Goal: Check status: Check status

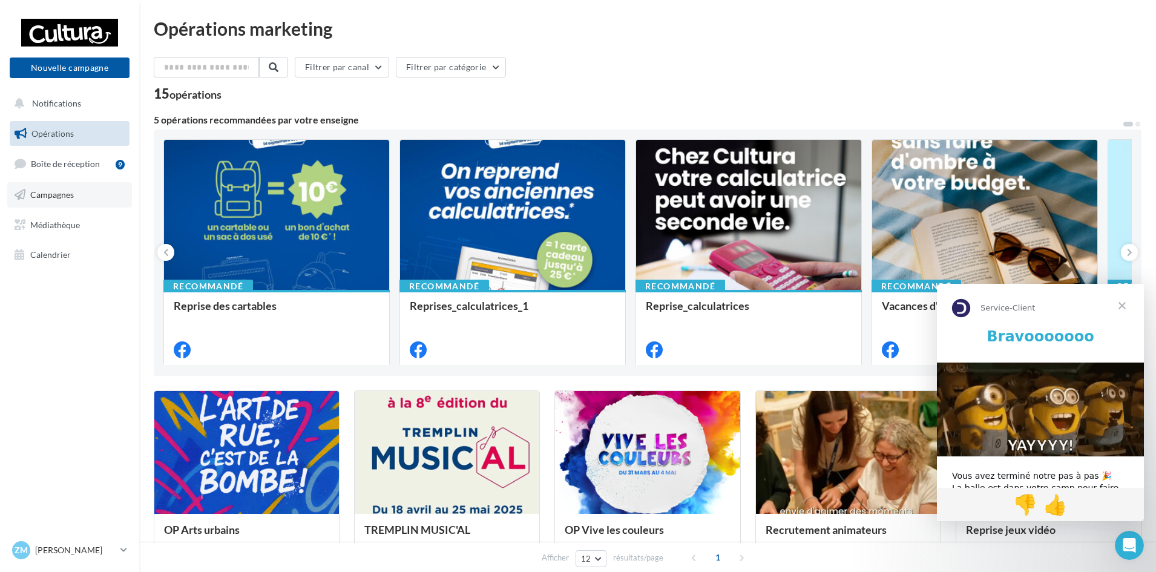
click at [76, 187] on link "Campagnes" at bounding box center [69, 194] width 125 height 25
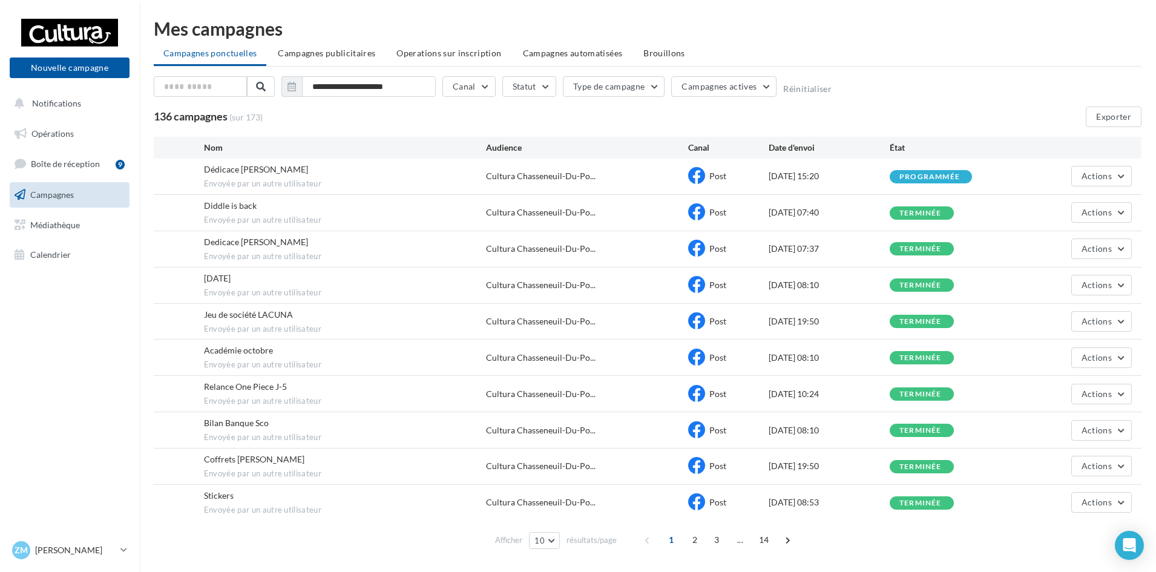
click at [885, 547] on div "Afficher 10 10 25 50 100 résultats/page 1 2 3 ... 14" at bounding box center [648, 540] width 988 height 29
click at [1120, 177] on button "Actions" at bounding box center [1102, 176] width 61 height 21
click at [1060, 204] on button "Voir les résultats" at bounding box center [1071, 204] width 121 height 31
click at [1121, 176] on button "Actions" at bounding box center [1102, 176] width 61 height 21
click at [1058, 180] on div "Actions Voir les résultats Dupliquer" at bounding box center [1071, 176] width 121 height 21
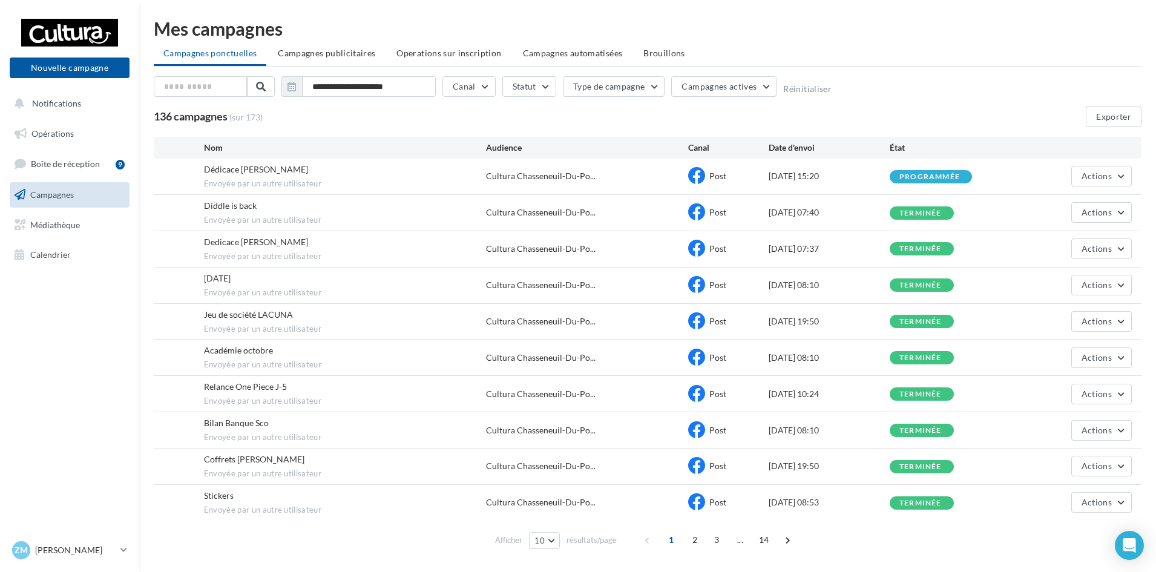
click at [960, 179] on div "programmée" at bounding box center [930, 177] width 61 height 8
click at [915, 173] on div "programmée" at bounding box center [930, 177] width 61 height 8
click at [336, 51] on span "Campagnes publicitaires" at bounding box center [326, 53] width 97 height 10
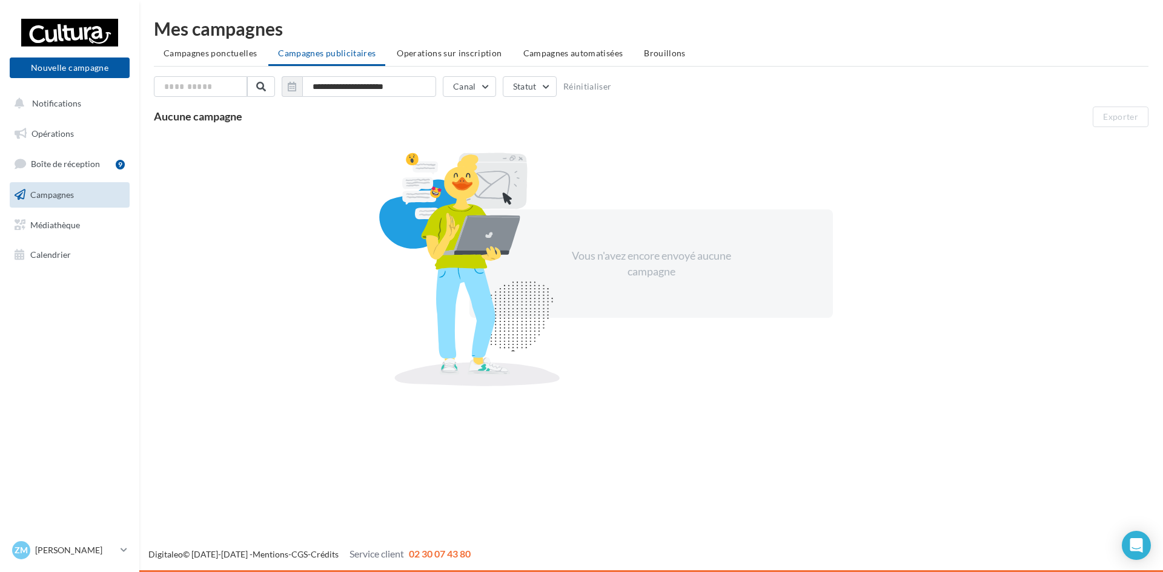
click at [460, 59] on li "Operations sur inscription" at bounding box center [449, 53] width 124 height 22
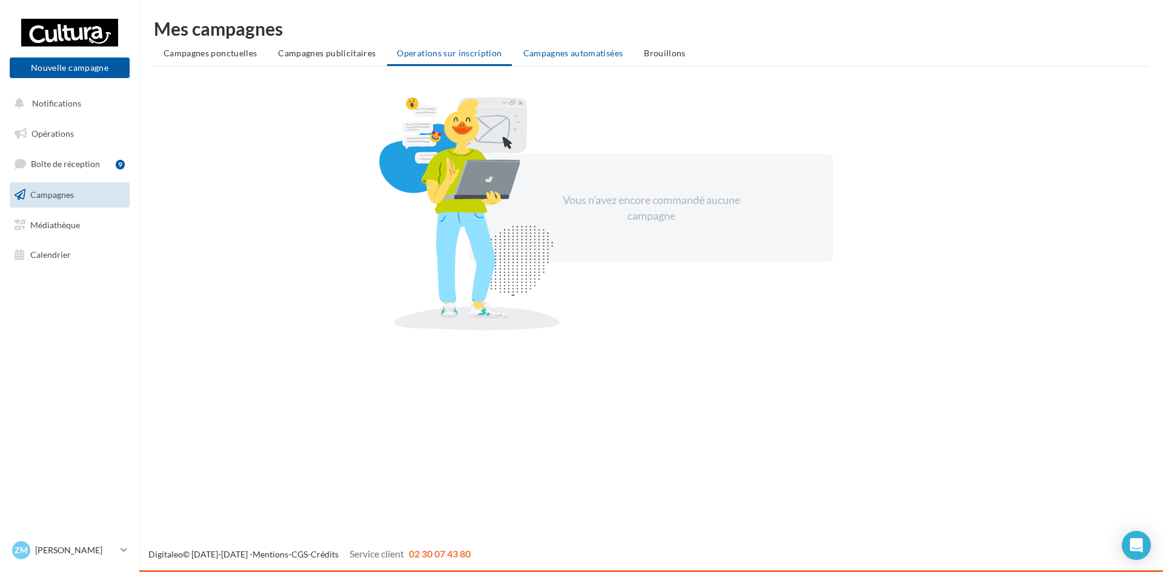
click at [550, 50] on span "Campagnes automatisées" at bounding box center [573, 53] width 100 height 10
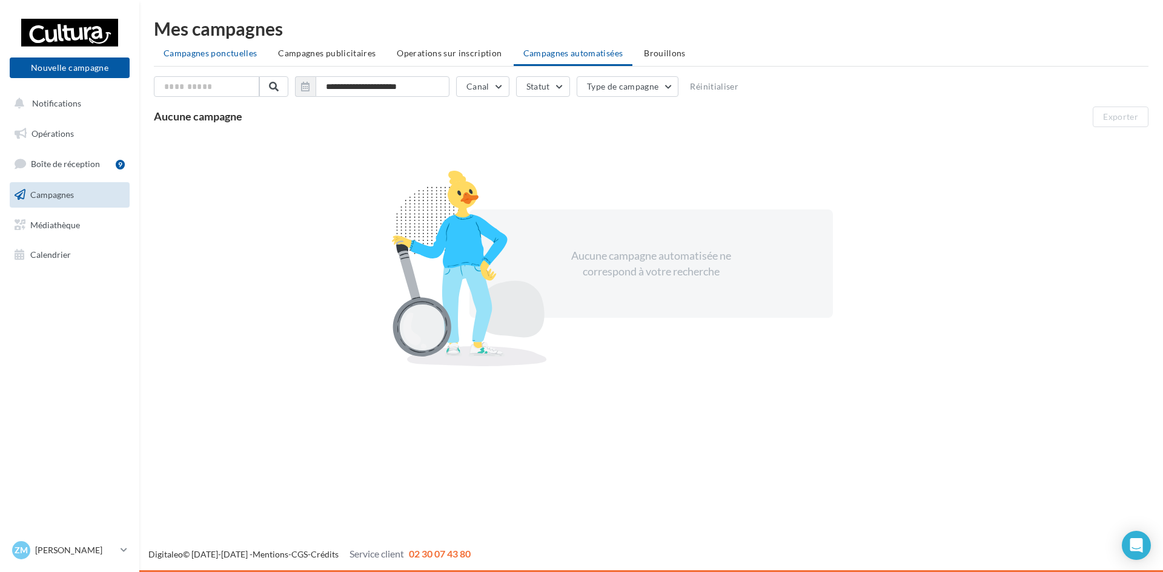
click at [219, 53] on span "Campagnes ponctuelles" at bounding box center [209, 53] width 93 height 10
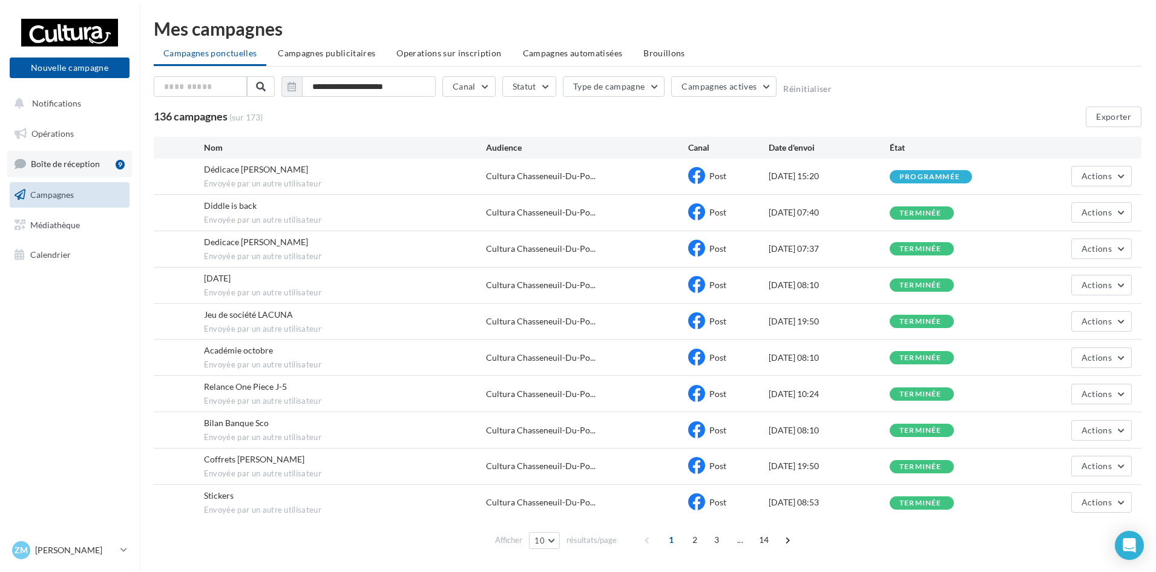
click at [103, 168] on link "Boîte de réception 9" at bounding box center [69, 164] width 125 height 26
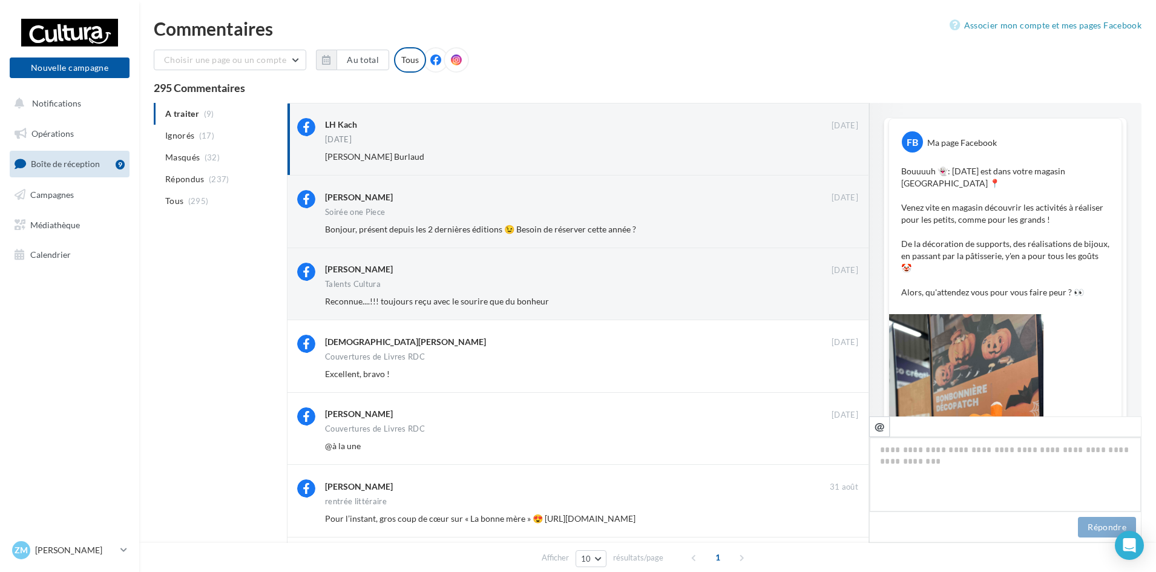
scroll to position [239, 0]
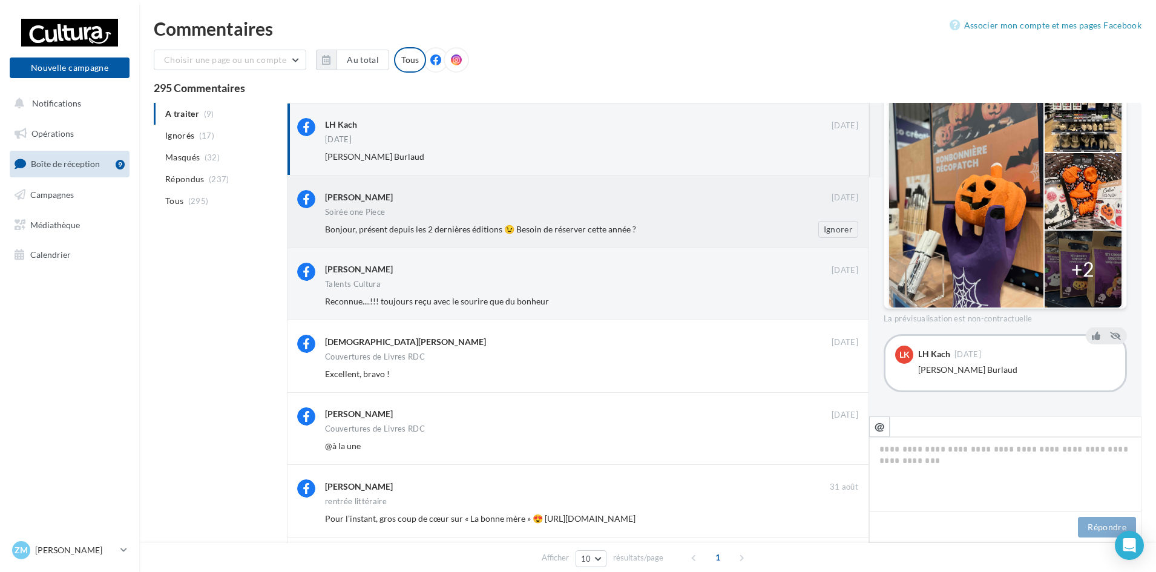
click at [492, 206] on div "Aurélien Gelot 15 sept. Soirée one Piece Bonjour, présent depuis les 2 dernière…" at bounding box center [591, 213] width 533 height 47
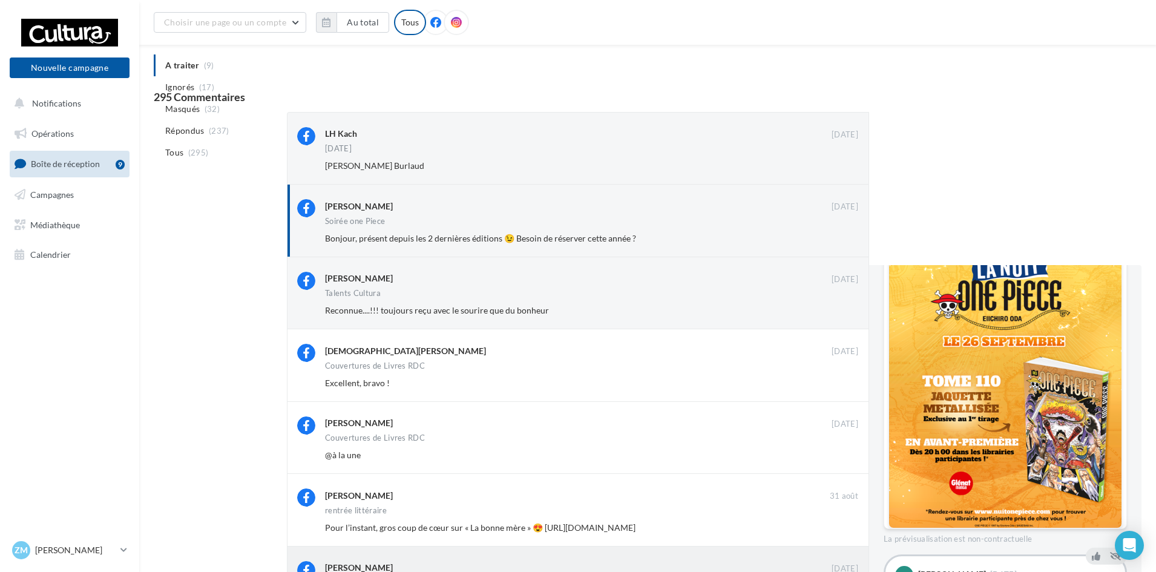
scroll to position [441, 0]
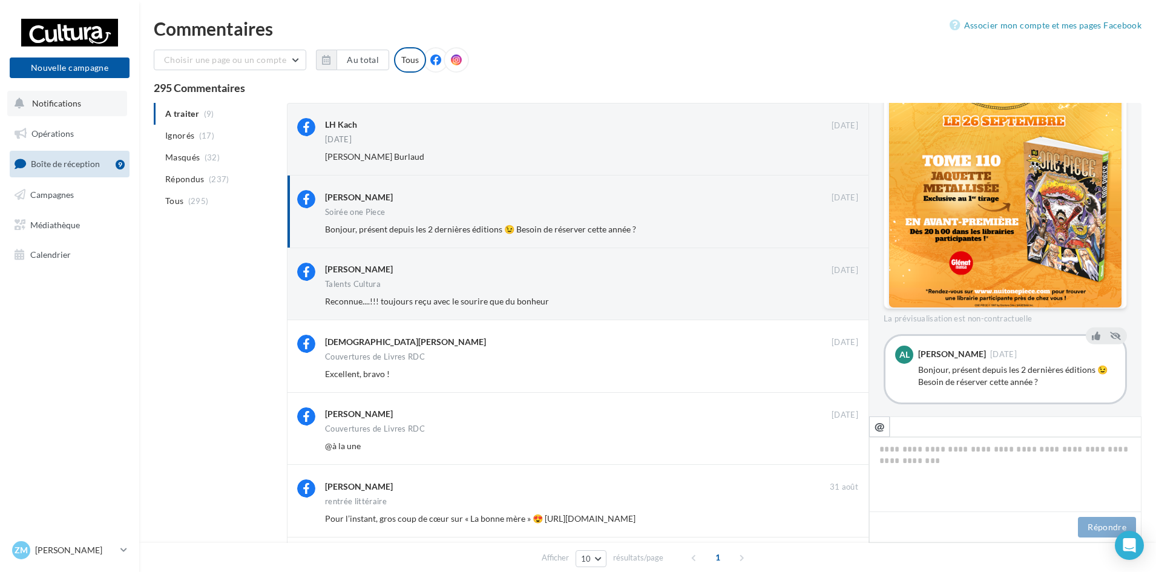
click at [81, 104] on button "Notifications" at bounding box center [67, 103] width 120 height 25
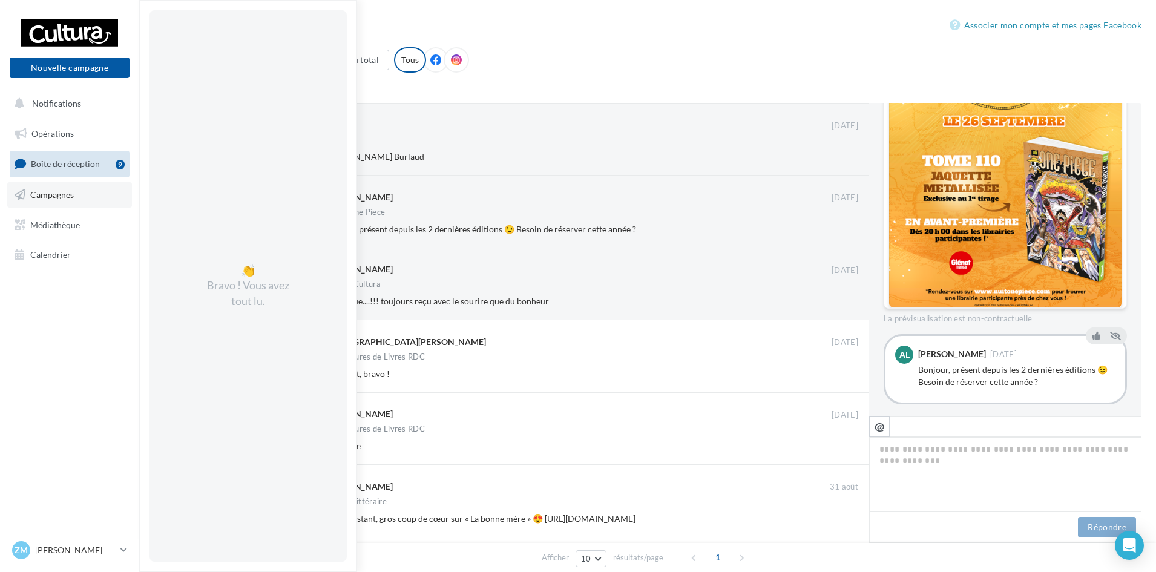
click at [70, 194] on span "Campagnes" at bounding box center [52, 195] width 44 height 10
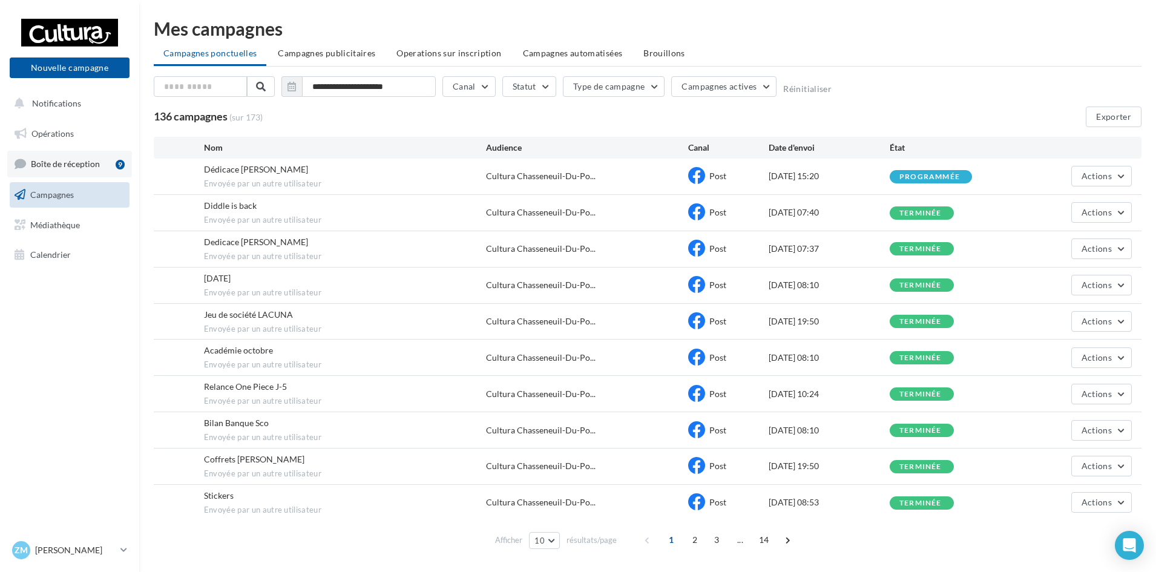
click at [77, 162] on span "Boîte de réception" at bounding box center [65, 164] width 69 height 10
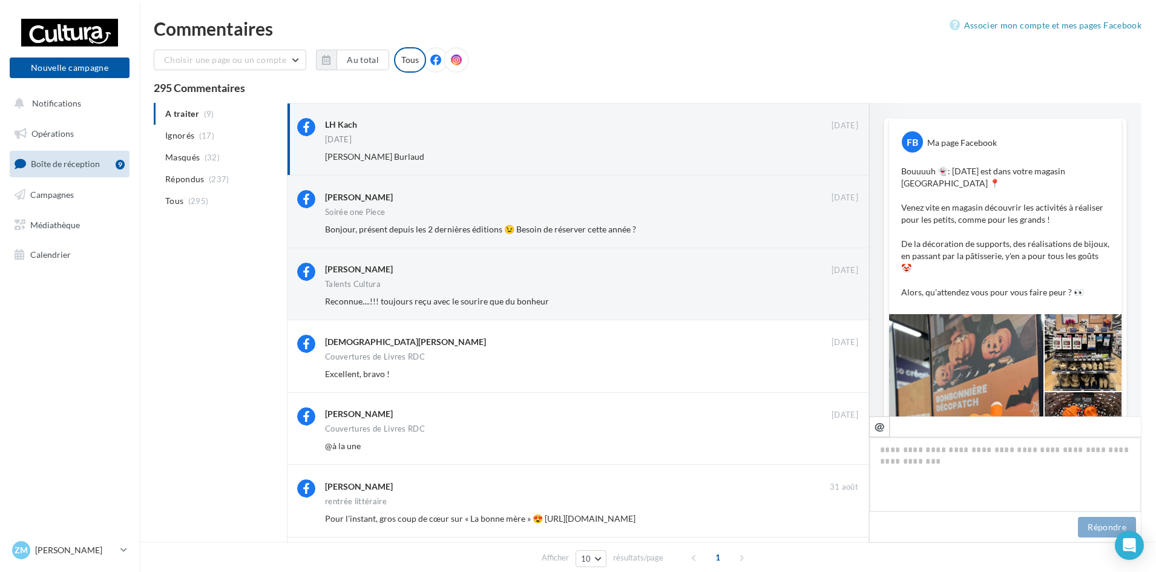
click at [65, 197] on span "Campagnes" at bounding box center [52, 195] width 44 height 10
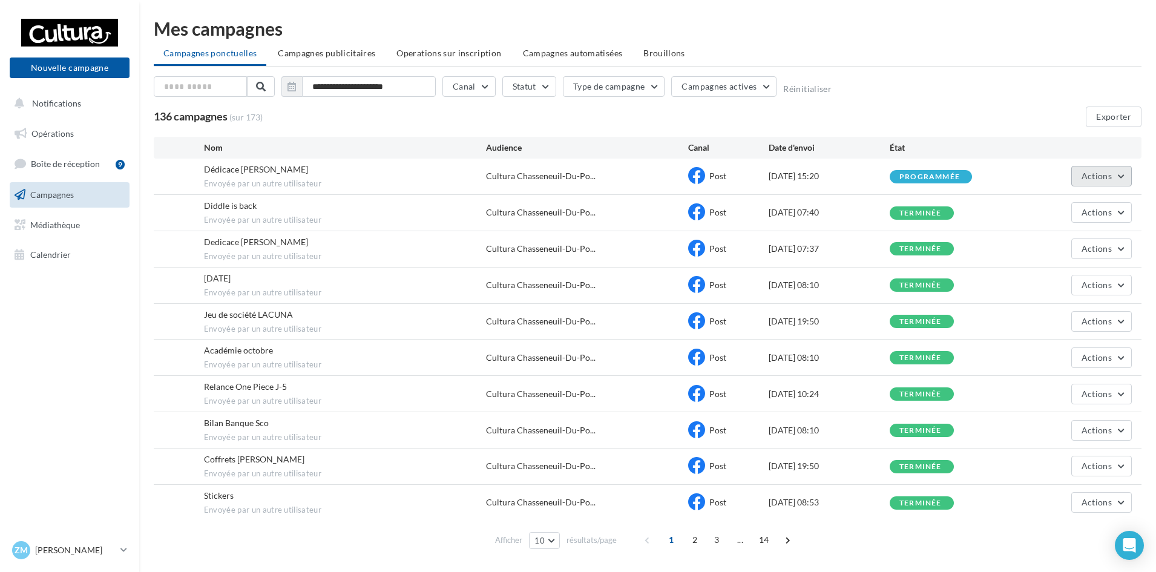
click at [1104, 176] on span "Actions" at bounding box center [1097, 176] width 30 height 10
click at [368, 170] on div "Dédicace Norbert Lafond Kempf Envoyée par un autre utilisateur" at bounding box center [345, 176] width 283 height 26
click at [73, 227] on span "Médiathèque" at bounding box center [55, 224] width 50 height 10
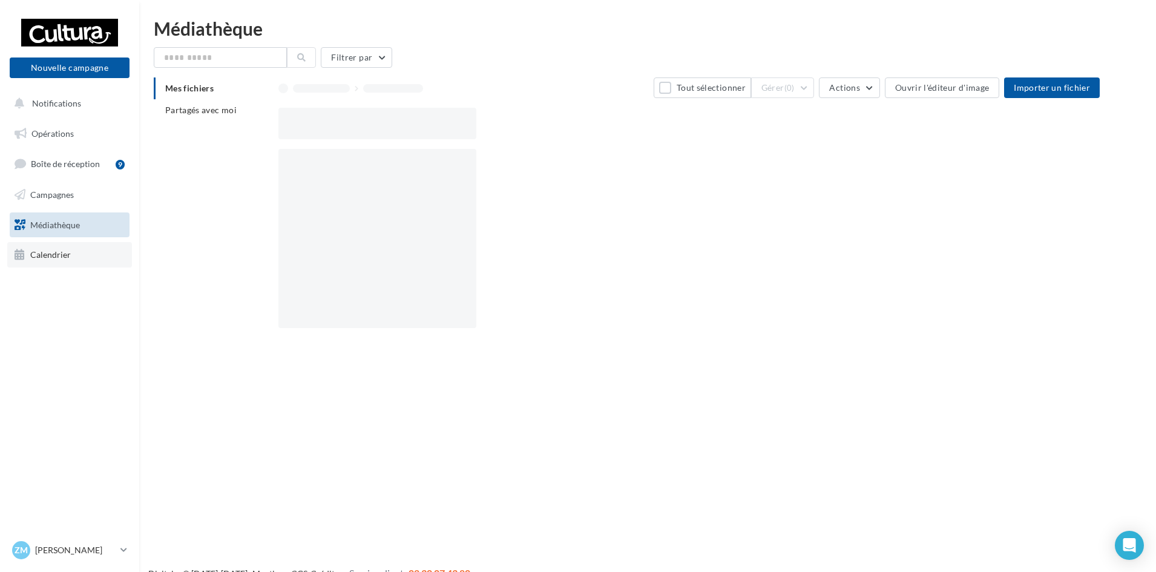
click at [71, 248] on link "Calendrier" at bounding box center [69, 254] width 125 height 25
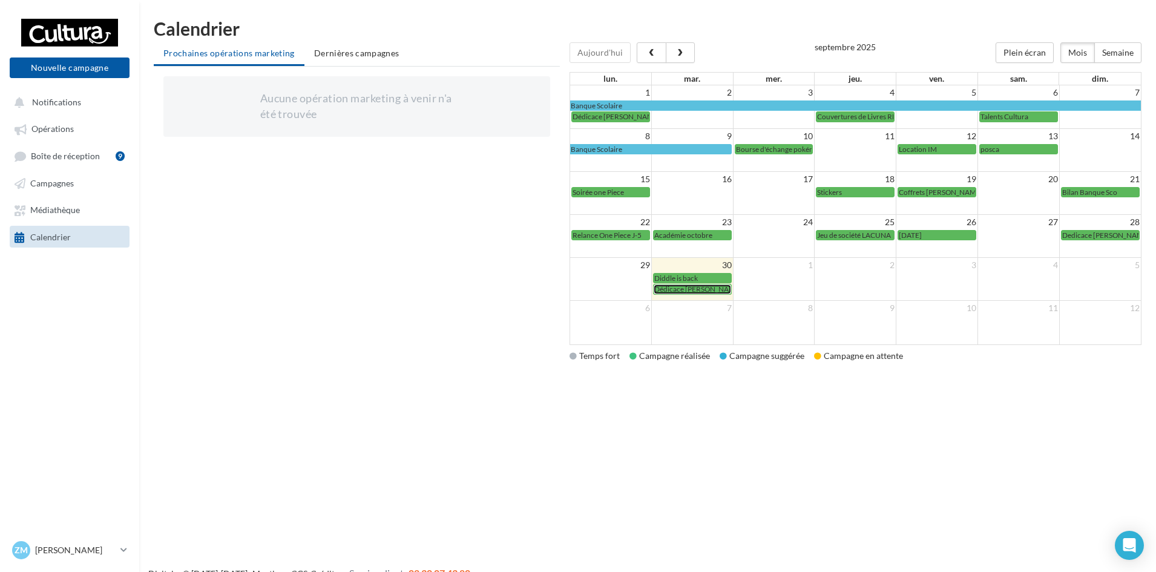
click at [713, 288] on span "Dédicace [PERSON_NAME]" at bounding box center [699, 289] width 88 height 9
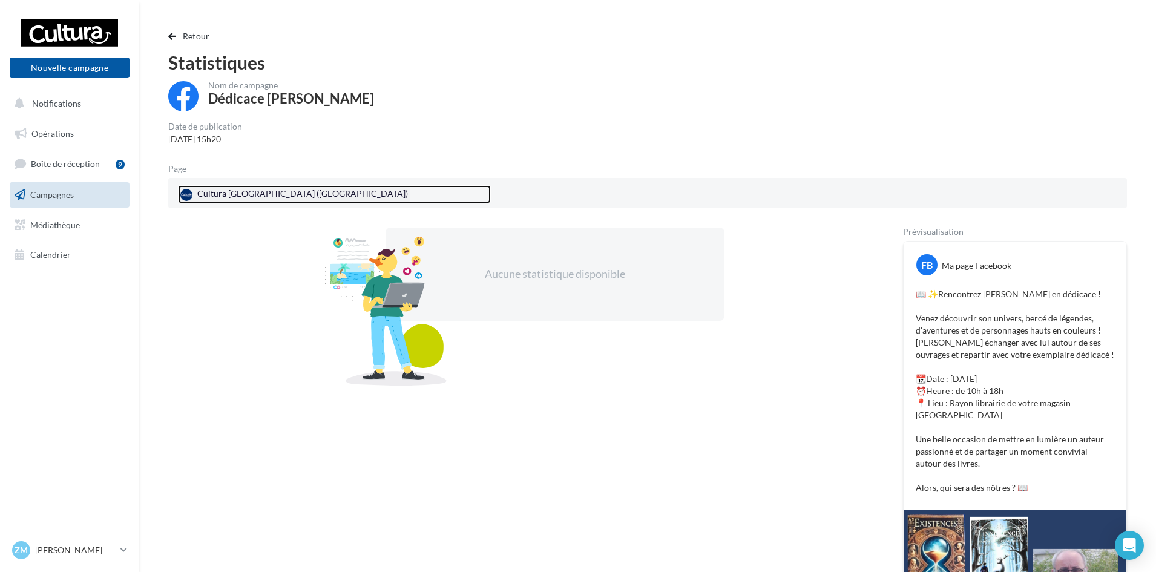
click at [311, 193] on div "Cultura [GEOGRAPHIC_DATA] ([GEOGRAPHIC_DATA])" at bounding box center [294, 194] width 233 height 18
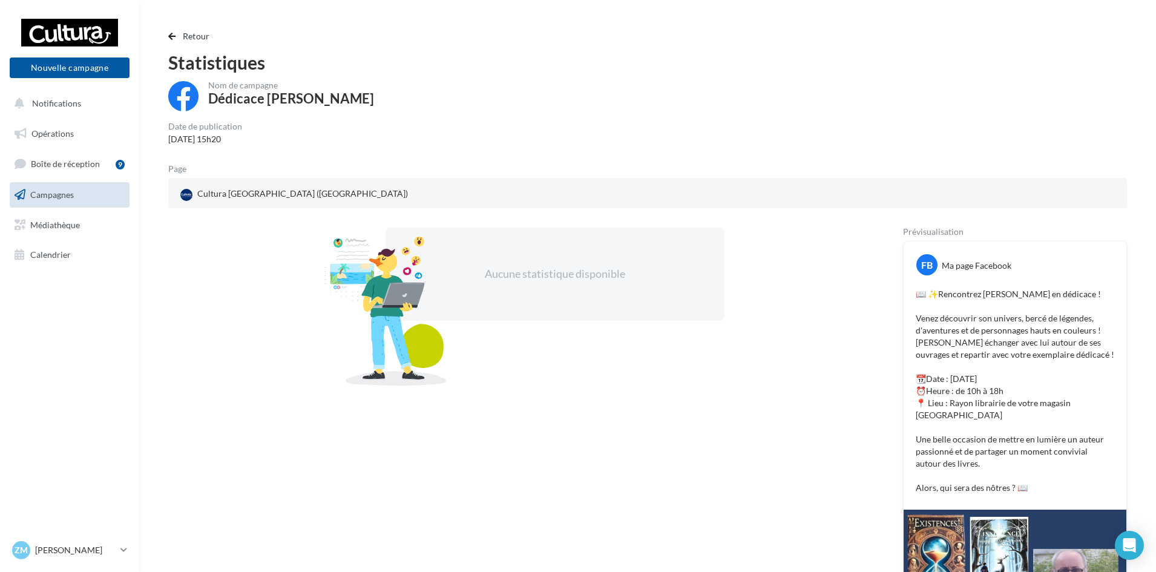
click at [211, 128] on div "Date de publication" at bounding box center [205, 126] width 74 height 8
click at [197, 139] on div "[DATE] 15h20" at bounding box center [205, 139] width 74 height 12
click at [154, 135] on div "Retour Statistiques Nom de campagne Dédicace [PERSON_NAME] Date de publication …" at bounding box center [648, 437] width 988 height 816
click at [289, 95] on div "Dédicace [PERSON_NAME]" at bounding box center [291, 98] width 166 height 13
click at [523, 306] on div "Aucune statistique disponible" at bounding box center [555, 274] width 339 height 93
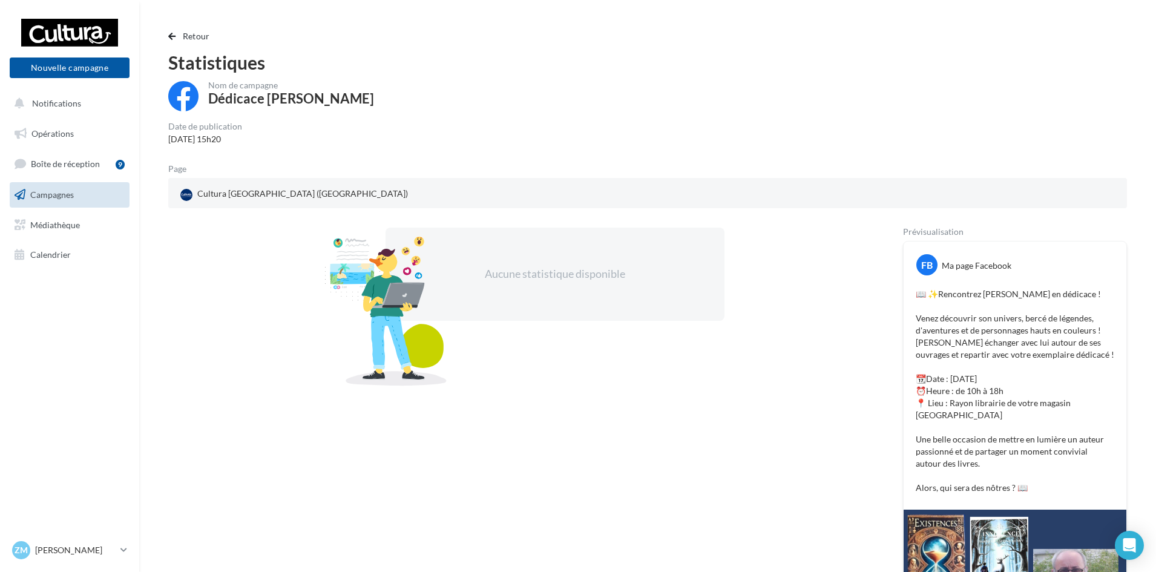
drag, startPoint x: 533, startPoint y: 274, endPoint x: 489, endPoint y: 268, distance: 44.5
click at [529, 274] on div "Aucune statistique disponible" at bounding box center [555, 274] width 262 height 16
click at [187, 39] on span "Retour" at bounding box center [196, 36] width 27 height 10
